Goal: Find specific page/section: Find specific page/section

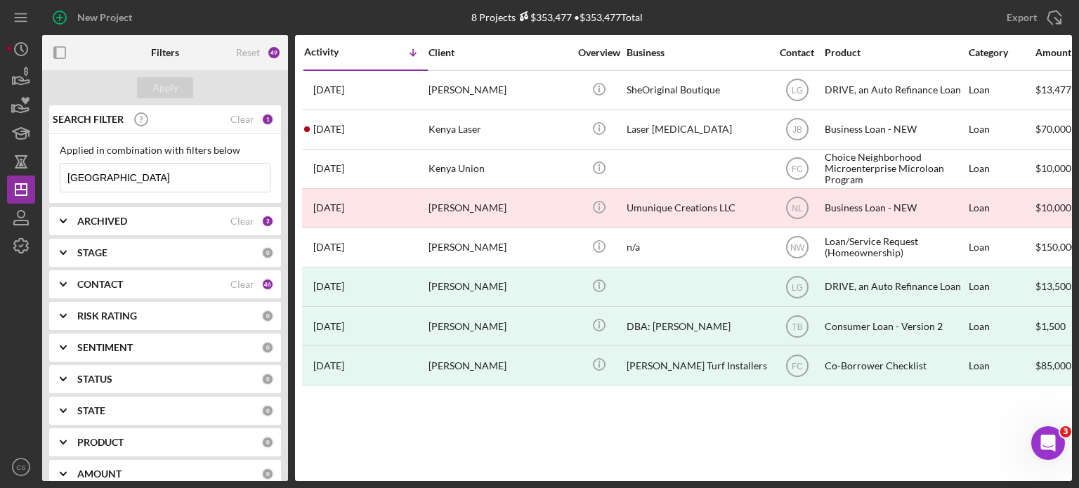
drag, startPoint x: 119, startPoint y: 173, endPoint x: 1, endPoint y: 167, distance: 118.9
click at [1, 168] on div "New Project 8 Projects $353,477 • $353,477 Total kenya Export Icon/Export Filte…" at bounding box center [539, 244] width 1079 height 488
type input "amron"
click at [161, 90] on div "Apply" at bounding box center [165, 87] width 26 height 21
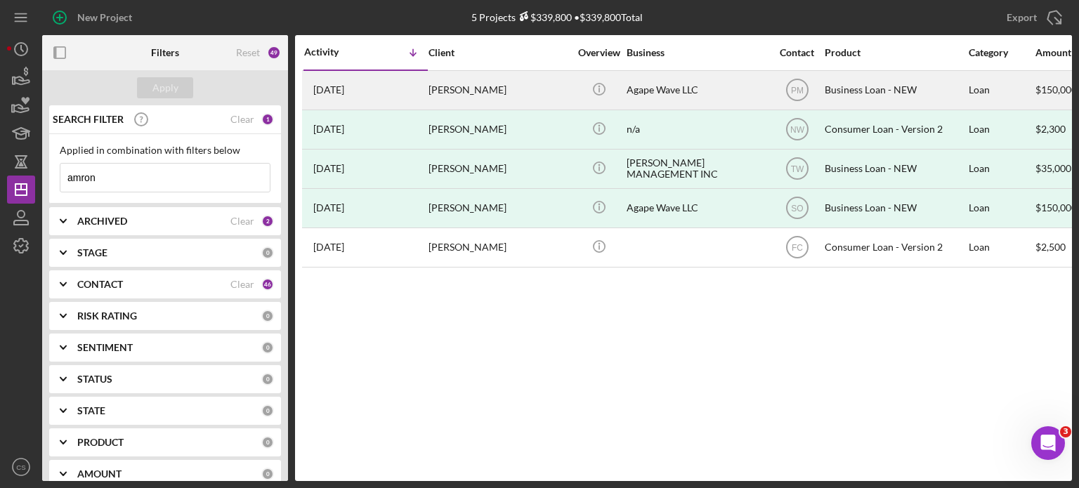
drag, startPoint x: 375, startPoint y: 80, endPoint x: 362, endPoint y: 91, distance: 17.0
click at [344, 91] on time "[DATE]" at bounding box center [328, 89] width 31 height 11
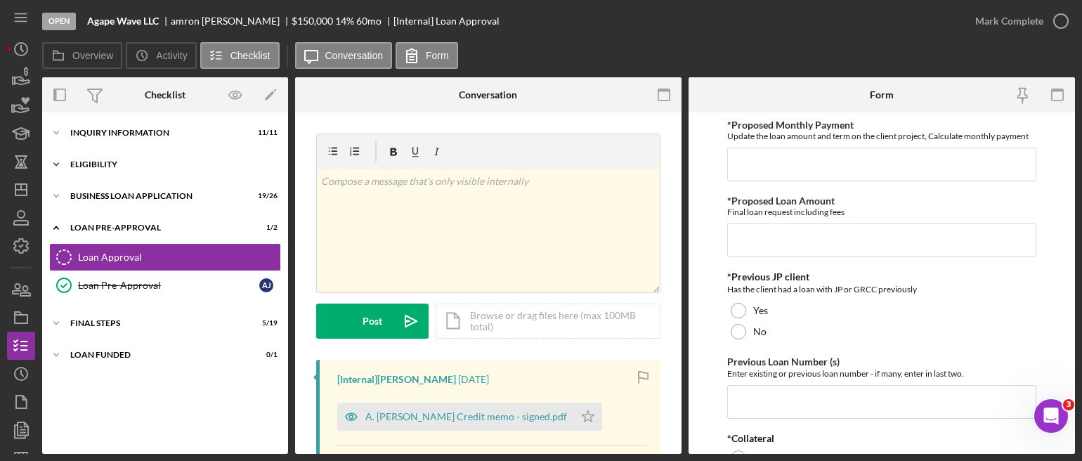
click at [59, 164] on icon "Icon/Expander" at bounding box center [56, 164] width 28 height 28
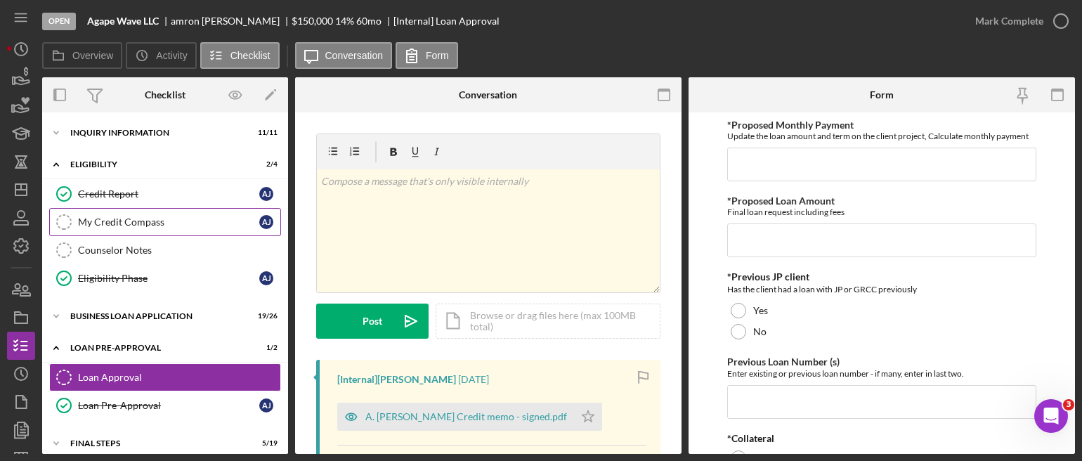
click at [95, 218] on div "My Credit Compass" at bounding box center [168, 221] width 181 height 11
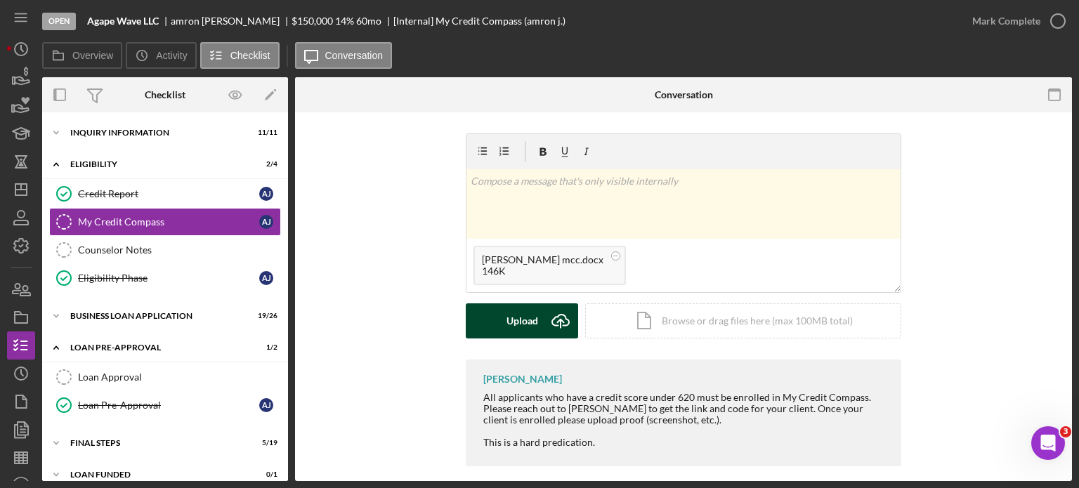
click at [551, 315] on icon "Icon/Upload" at bounding box center [560, 320] width 35 height 35
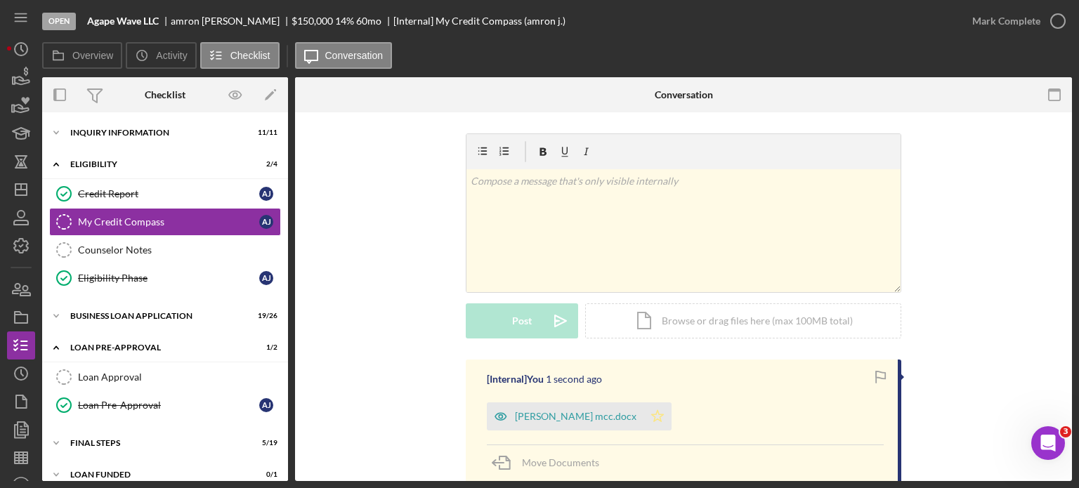
click at [643, 415] on icon "Icon/Star" at bounding box center [657, 417] width 28 height 28
click at [1056, 26] on icon "button" at bounding box center [1057, 21] width 35 height 35
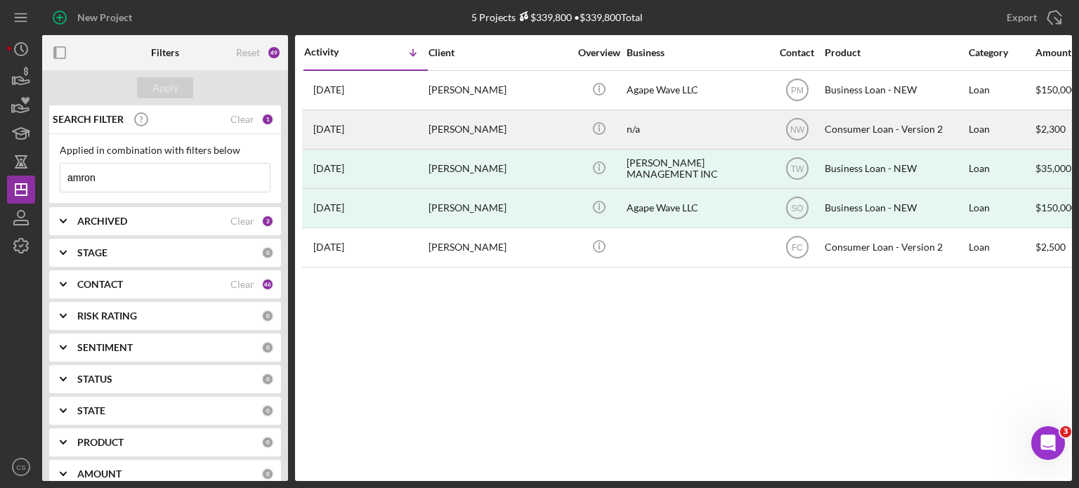
click at [344, 134] on time "[DATE]" at bounding box center [328, 129] width 31 height 11
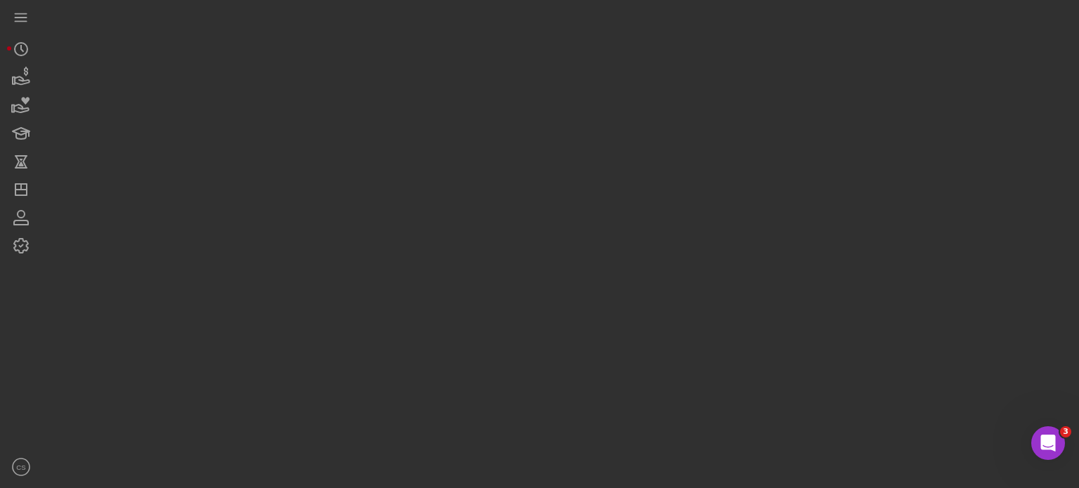
click at [354, 134] on div at bounding box center [557, 240] width 1030 height 481
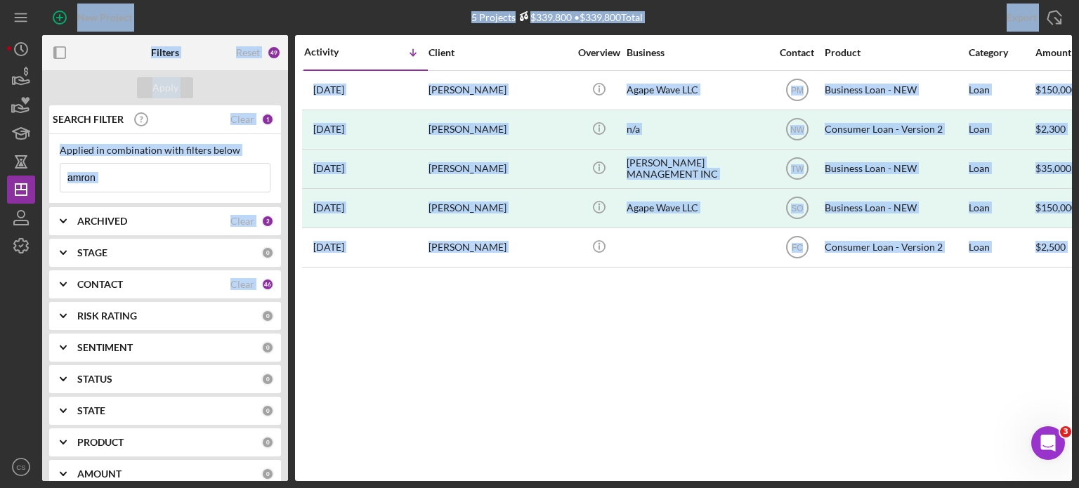
click at [371, 418] on div "Activity Icon/Table Sort Arrow Client Overview Business Contact Product Categor…" at bounding box center [683, 258] width 777 height 446
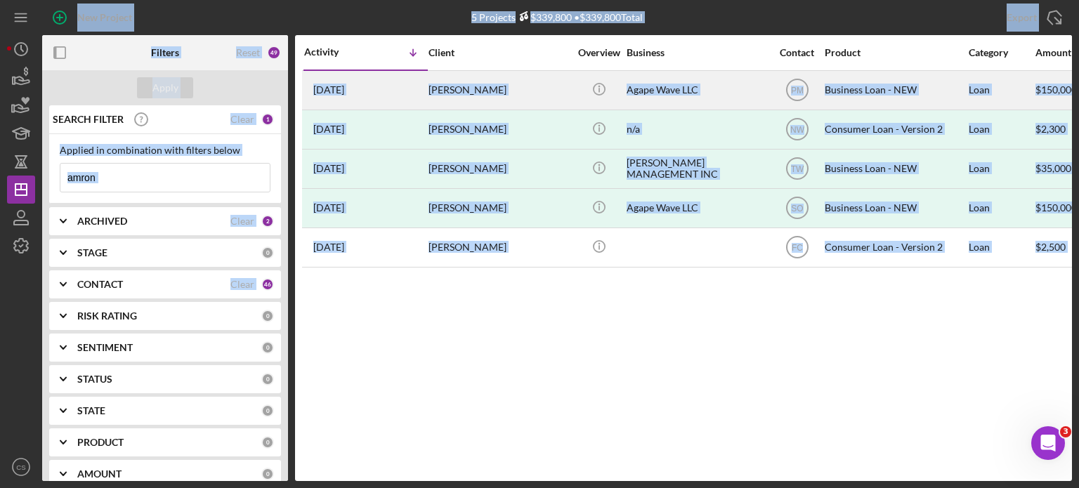
click at [344, 90] on time "[DATE]" at bounding box center [328, 89] width 31 height 11
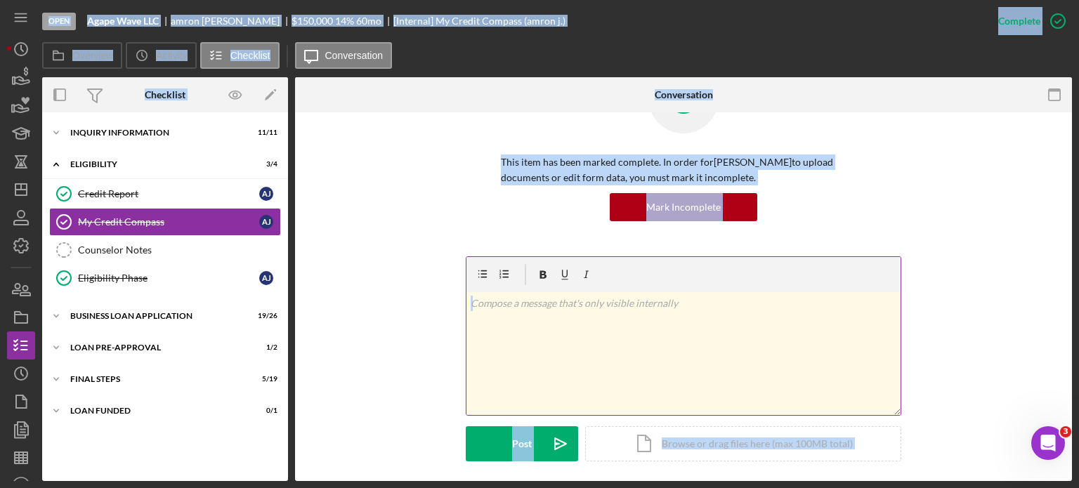
scroll to position [141, 0]
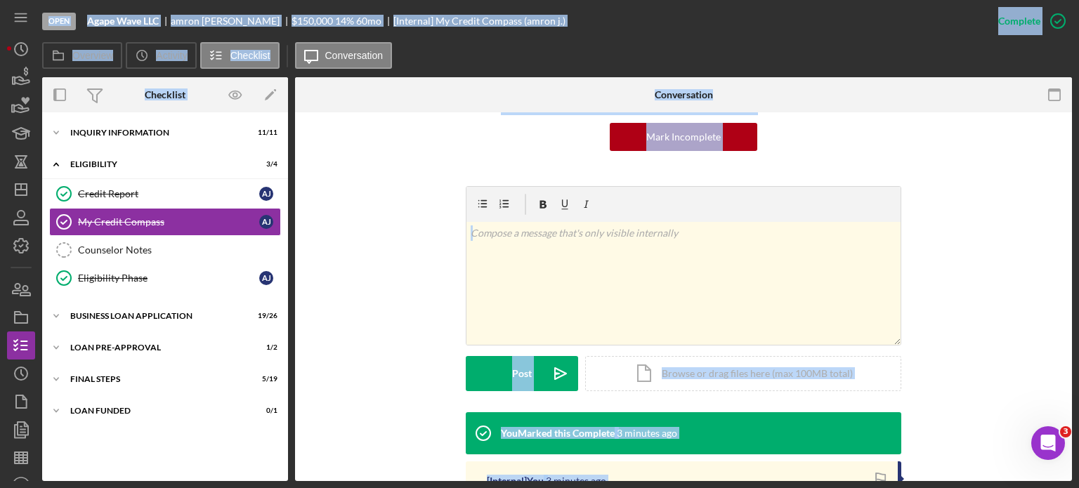
click at [403, 222] on div "v Color teal Color pink Remove color Add row above Add row below Add column bef…" at bounding box center [683, 299] width 735 height 226
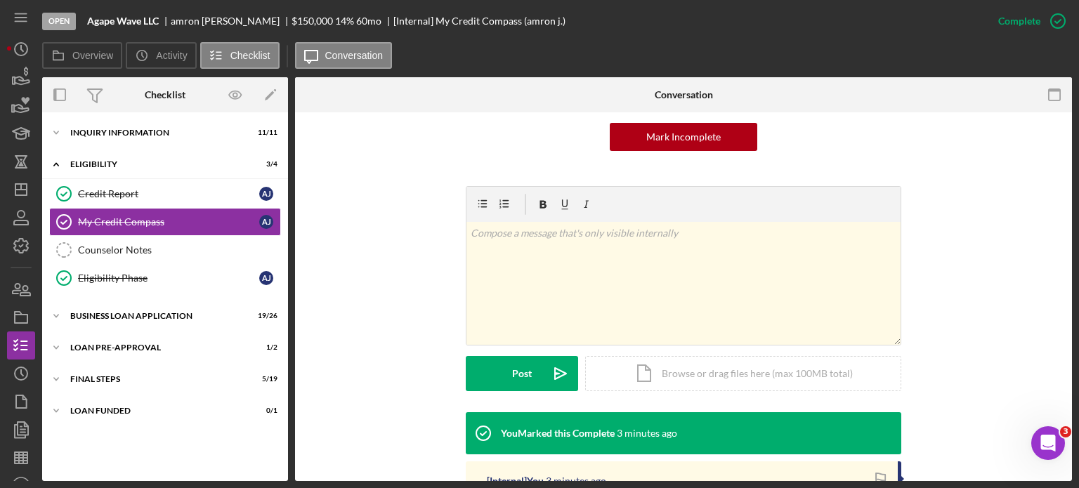
click at [403, 222] on div "v Color teal Color pink Remove color Add row above Add row below Add column bef…" at bounding box center [683, 299] width 735 height 226
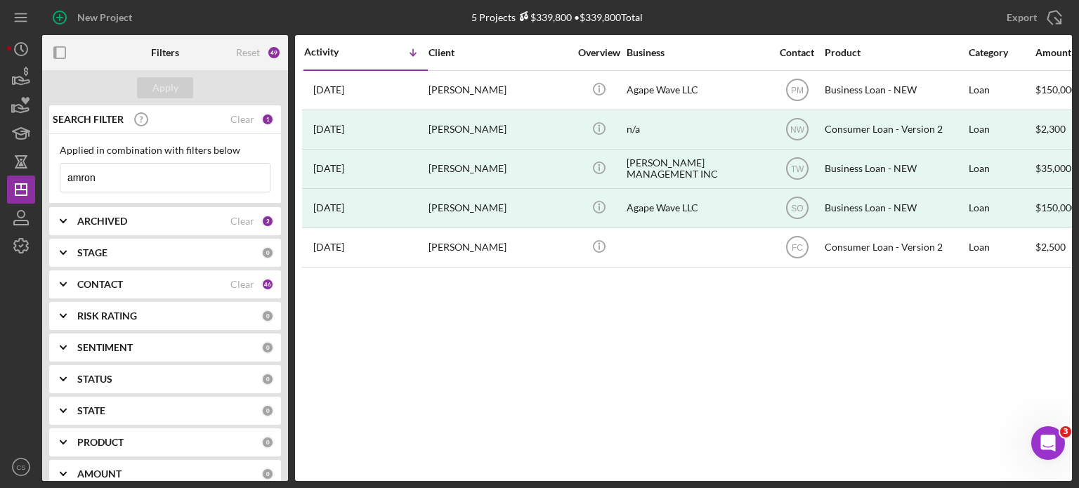
click at [108, 181] on input "amron" at bounding box center [164, 178] width 209 height 28
drag, startPoint x: 108, startPoint y: 179, endPoint x: 38, endPoint y: 169, distance: 70.9
click at [38, 169] on div "New Project 5 Projects $339,800 • $339,800 Total amron Export Icon/Export Filte…" at bounding box center [539, 240] width 1065 height 481
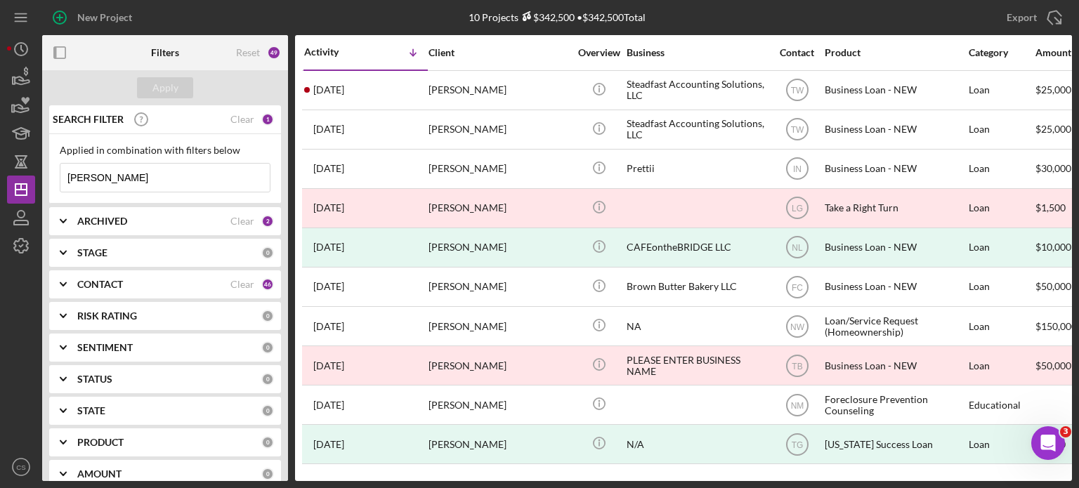
drag, startPoint x: 99, startPoint y: 171, endPoint x: 42, endPoint y: 174, distance: 56.9
click at [42, 174] on div "SEARCH FILTER Clear 1 Applied in combination with filters below [PERSON_NAME] I…" at bounding box center [165, 293] width 246 height 376
click at [174, 91] on div "Apply" at bounding box center [165, 87] width 26 height 21
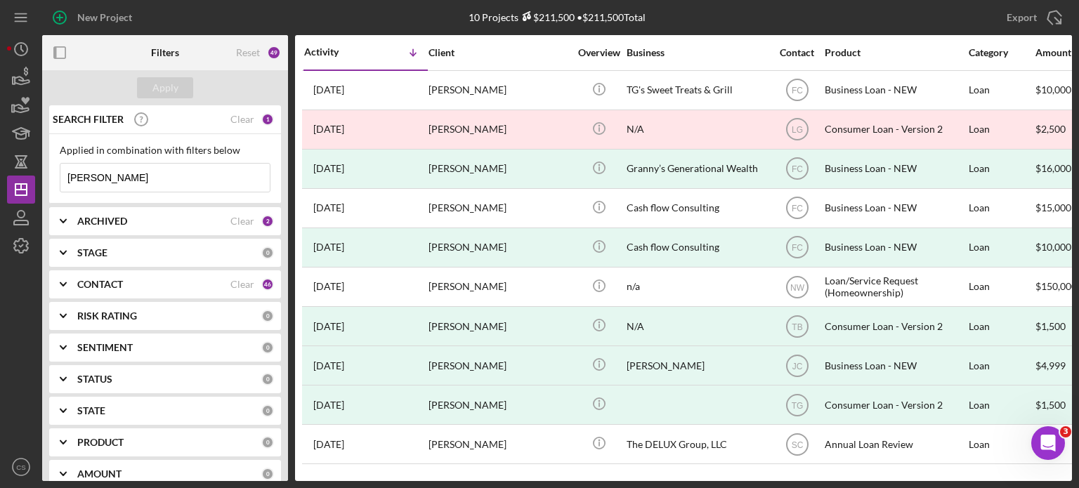
drag, startPoint x: 98, startPoint y: 176, endPoint x: 44, endPoint y: 173, distance: 53.5
click at [45, 174] on div "SEARCH FILTER Clear 1 Applied in combination with filters below [PERSON_NAME] I…" at bounding box center [165, 293] width 246 height 376
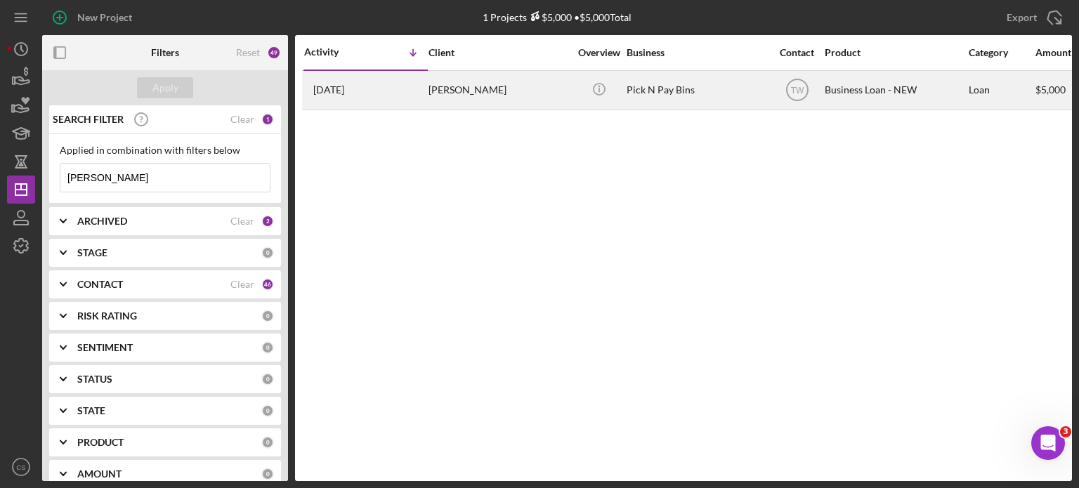
type input "[PERSON_NAME]"
click at [344, 95] on time "[DATE]" at bounding box center [328, 89] width 31 height 11
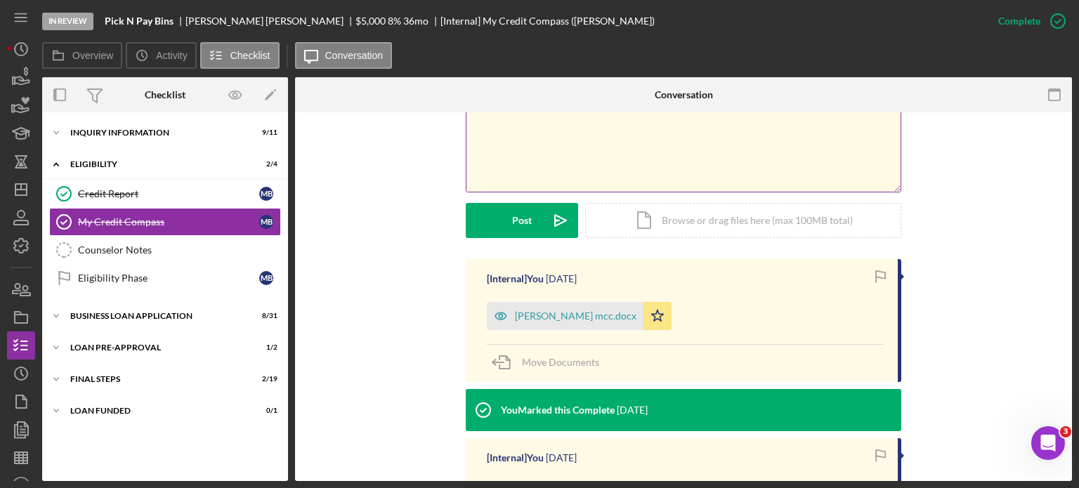
scroll to position [422, 0]
